Goal: Task Accomplishment & Management: Use online tool/utility

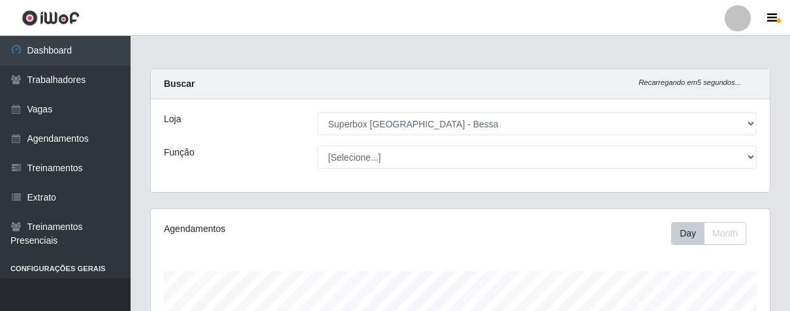
select select "206"
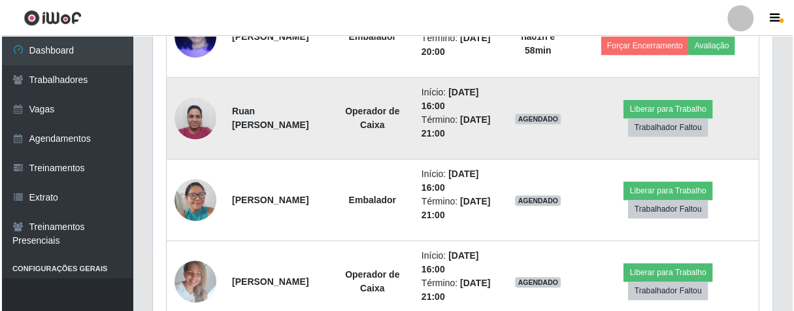
scroll to position [504, 0]
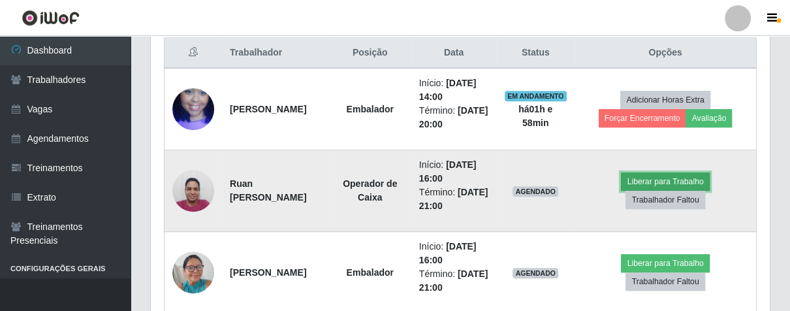
click at [655, 179] on button "Liberar para Trabalho" at bounding box center [665, 181] width 88 height 18
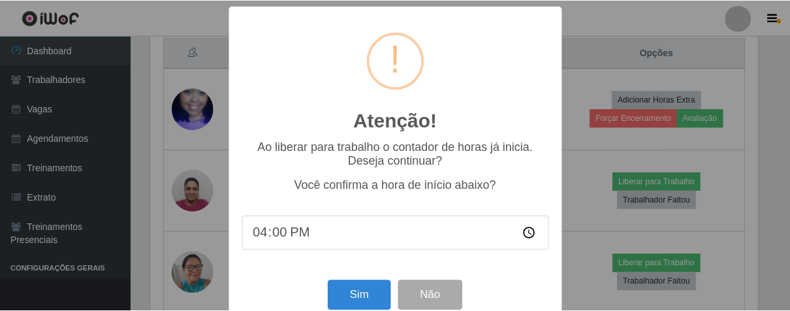
scroll to position [29, 0]
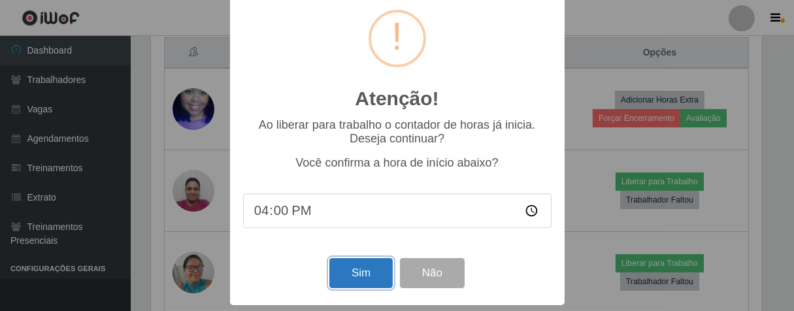
click at [371, 266] on button "Sim" at bounding box center [360, 273] width 63 height 31
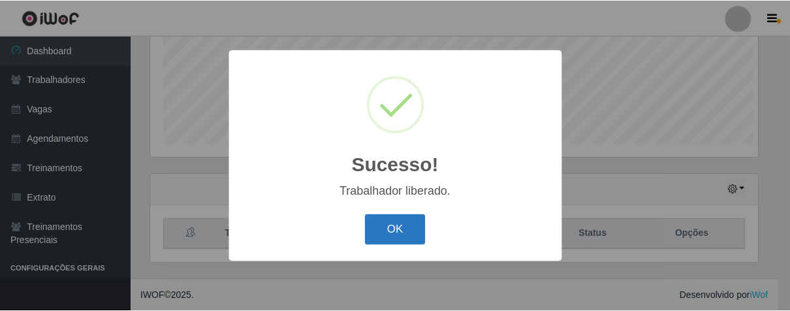
scroll to position [270, 611]
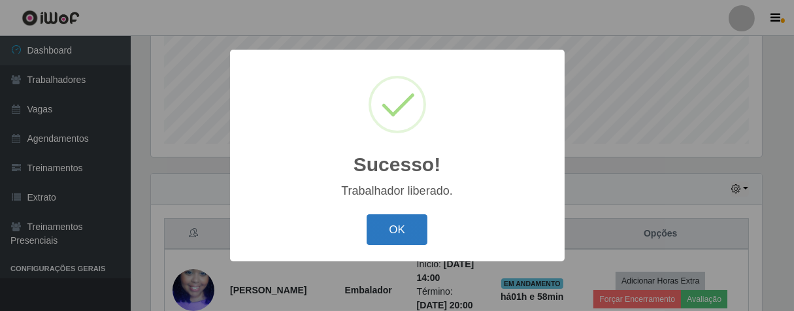
click at [389, 227] on button "OK" at bounding box center [396, 229] width 61 height 31
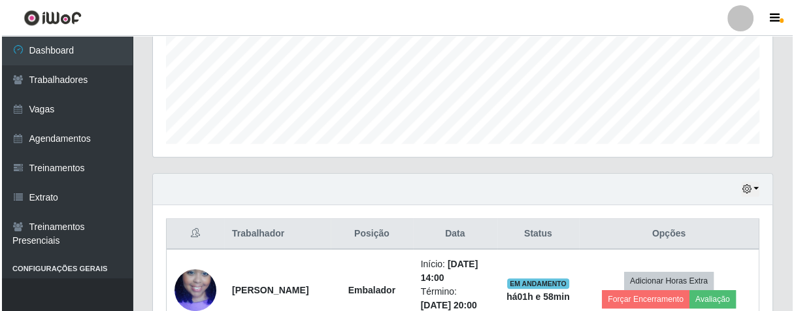
scroll to position [649, 0]
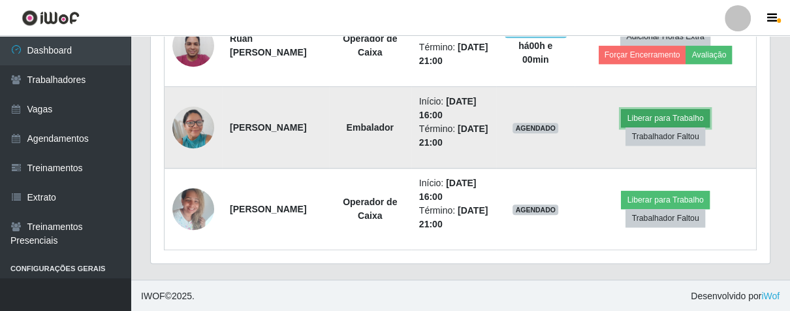
click at [649, 120] on button "Liberar para Trabalho" at bounding box center [665, 118] width 88 height 18
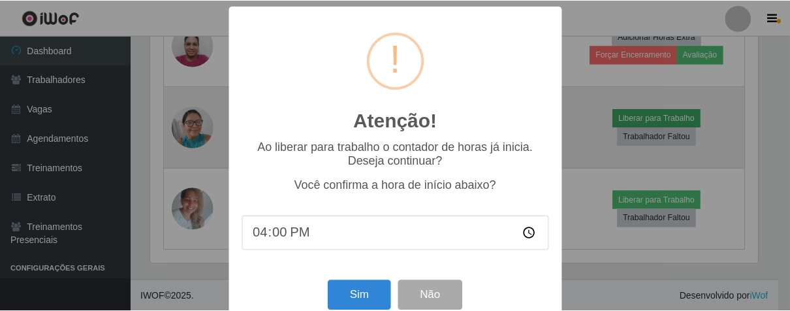
scroll to position [270, 611]
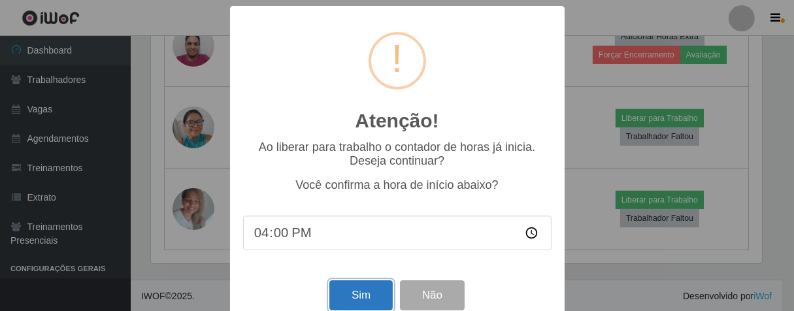
click at [341, 289] on button "Sim" at bounding box center [360, 295] width 63 height 31
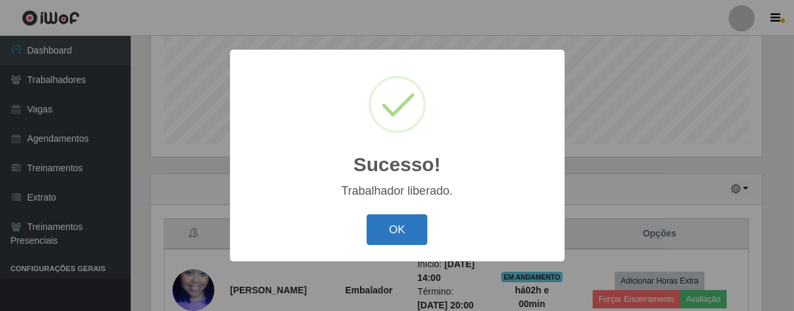
click at [404, 221] on button "OK" at bounding box center [396, 229] width 61 height 31
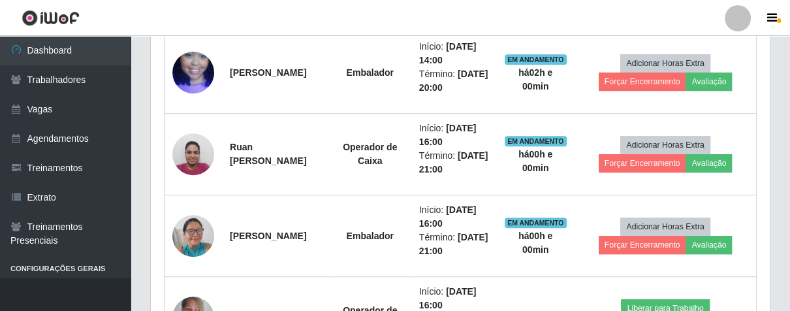
scroll to position [613, 0]
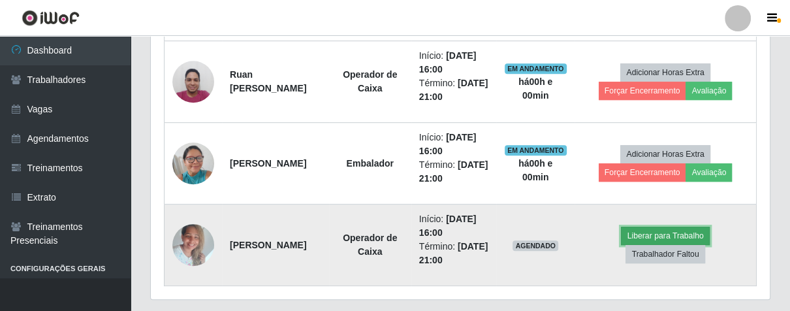
click at [700, 234] on button "Liberar para Trabalho" at bounding box center [665, 236] width 88 height 18
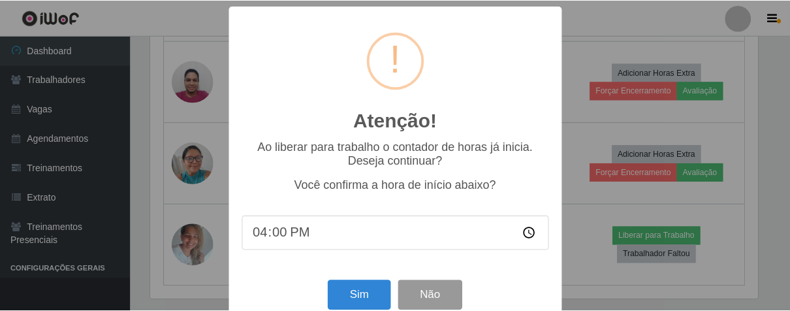
scroll to position [29, 0]
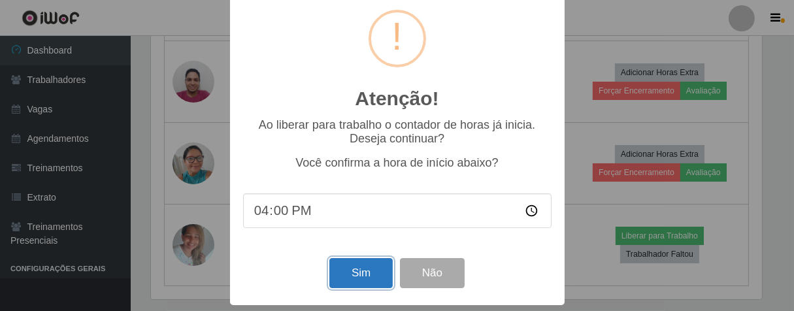
click at [337, 270] on button "Sim" at bounding box center [360, 273] width 63 height 31
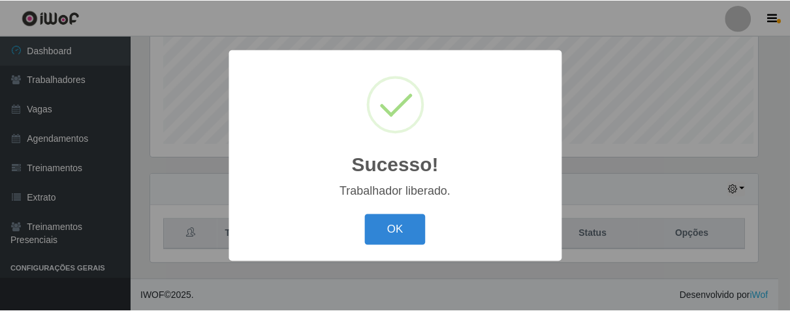
scroll to position [270, 611]
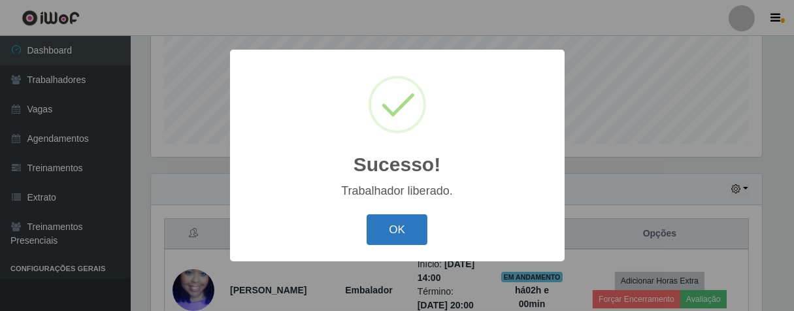
click at [397, 226] on button "OK" at bounding box center [396, 229] width 61 height 31
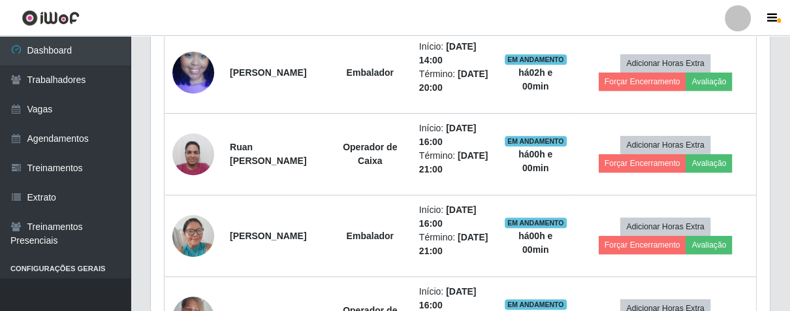
scroll to position [649, 0]
